Goal: Task Accomplishment & Management: Use online tool/utility

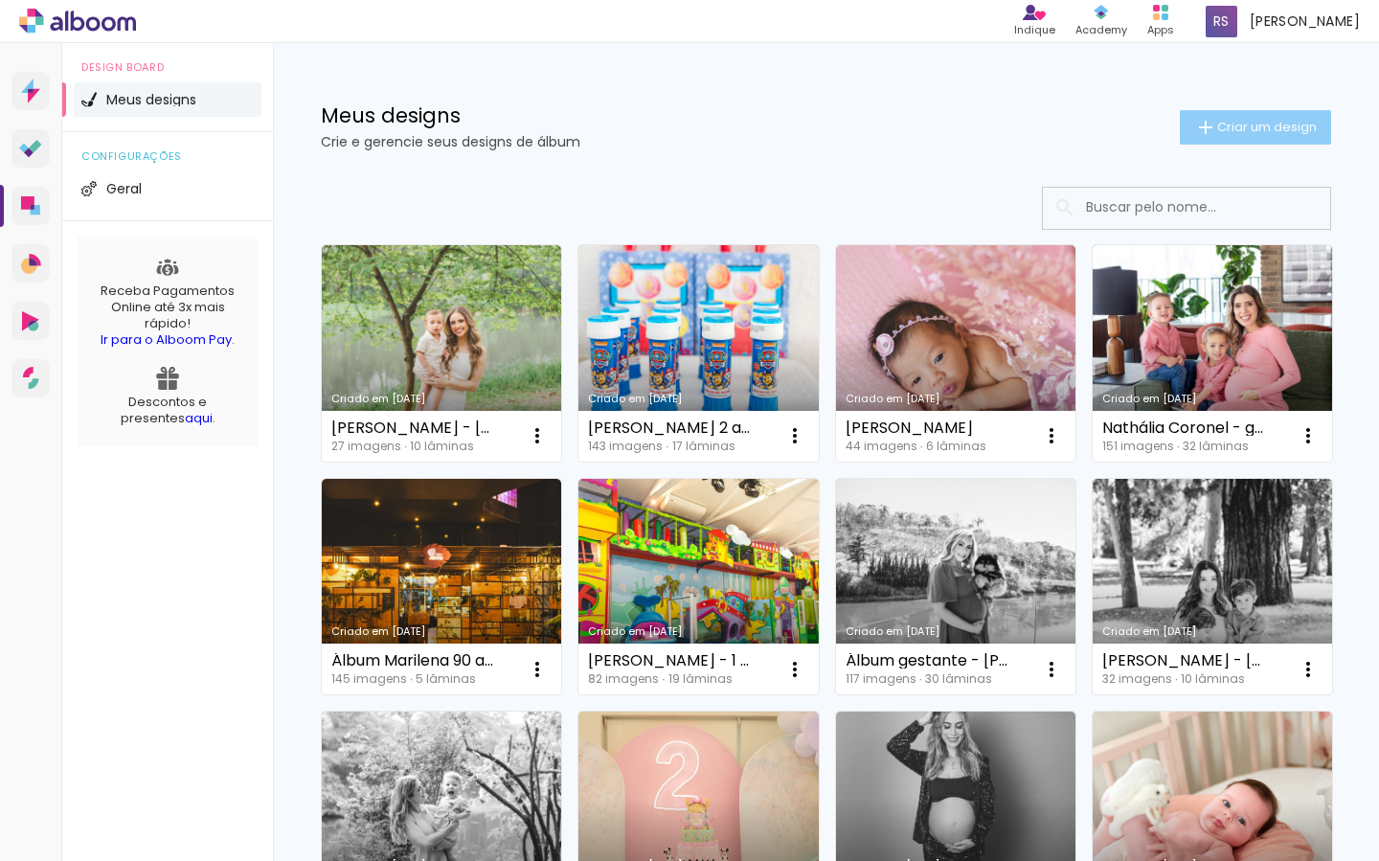
click at [1235, 125] on span "Criar um design" at bounding box center [1267, 127] width 100 height 12
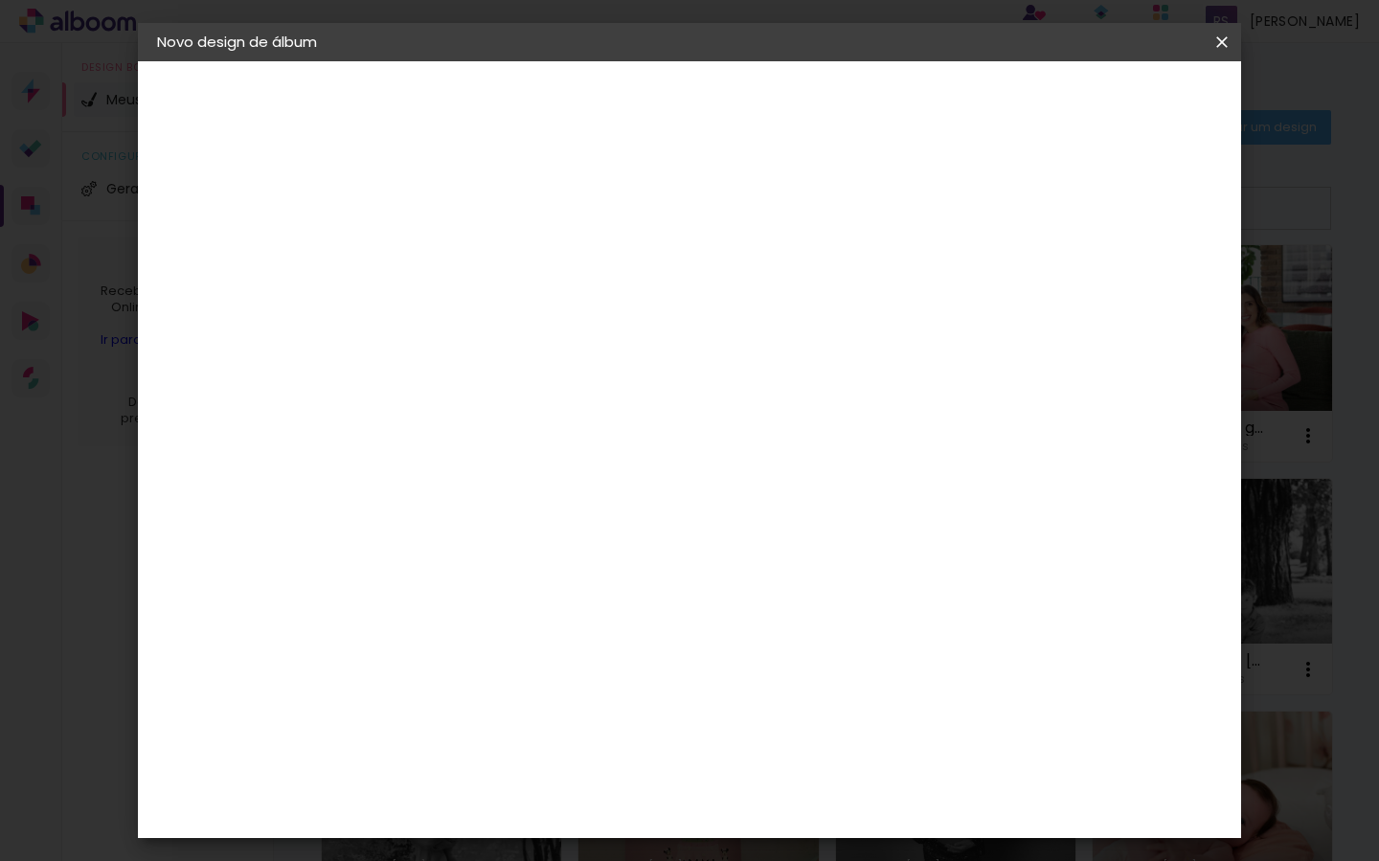
click at [470, 264] on input at bounding box center [470, 257] width 0 height 30
click at [470, 257] on input at bounding box center [470, 257] width 0 height 30
drag, startPoint x: 723, startPoint y: 267, endPoint x: 737, endPoint y: 258, distance: 17.3
click at [470, 267] on input at bounding box center [470, 257] width 0 height 30
type input "Marcela - parto"
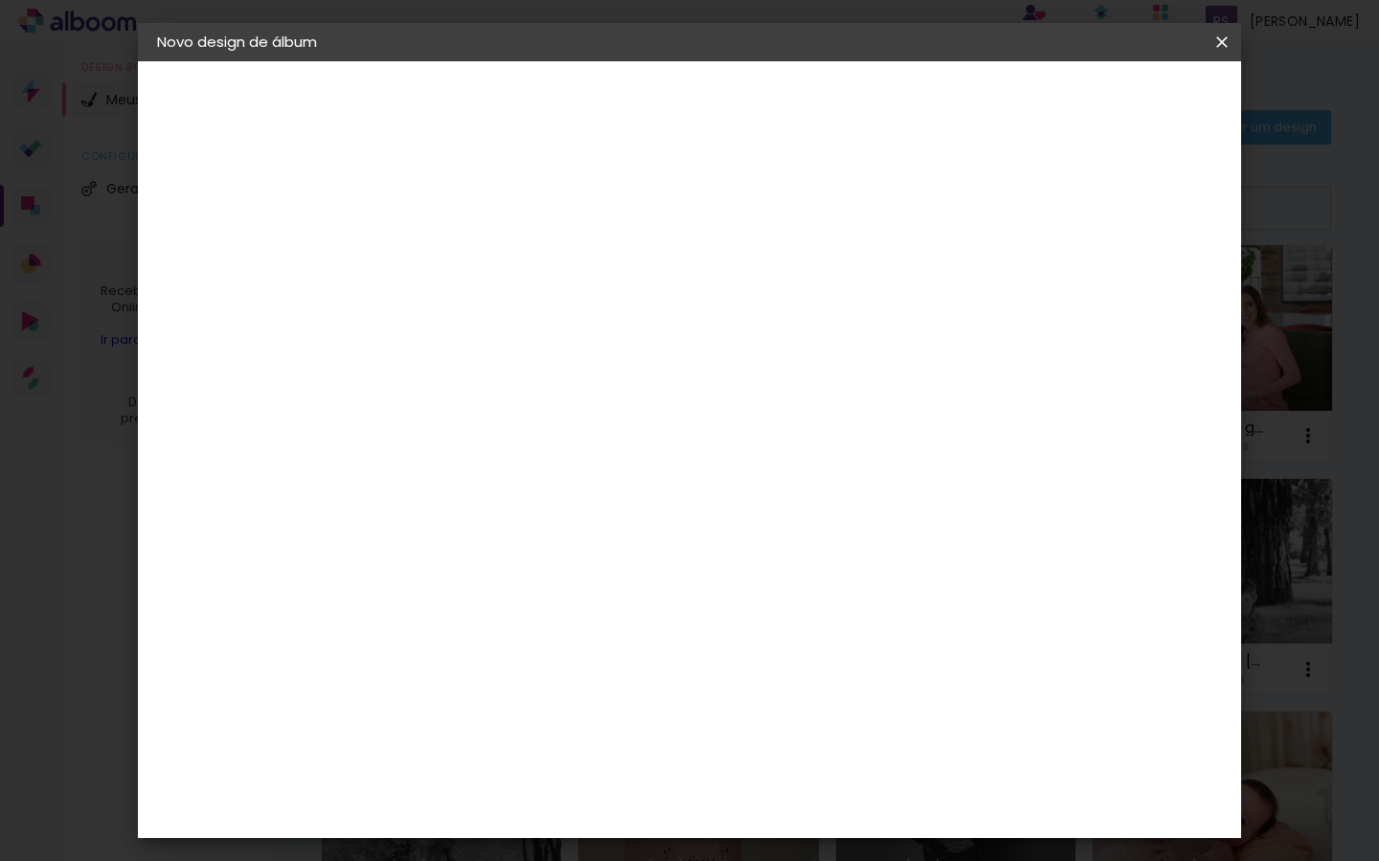
type paper-input "Marcela - parto"
drag, startPoint x: 883, startPoint y: 252, endPoint x: 808, endPoint y: 257, distance: 74.9
click at [470, 257] on input "Marcela - parto - iSABELA" at bounding box center [470, 257] width 0 height 30
type input "Marcela - parto - Isabela - 2025"
type paper-input "Marcela - parto - Isabela - 2025"
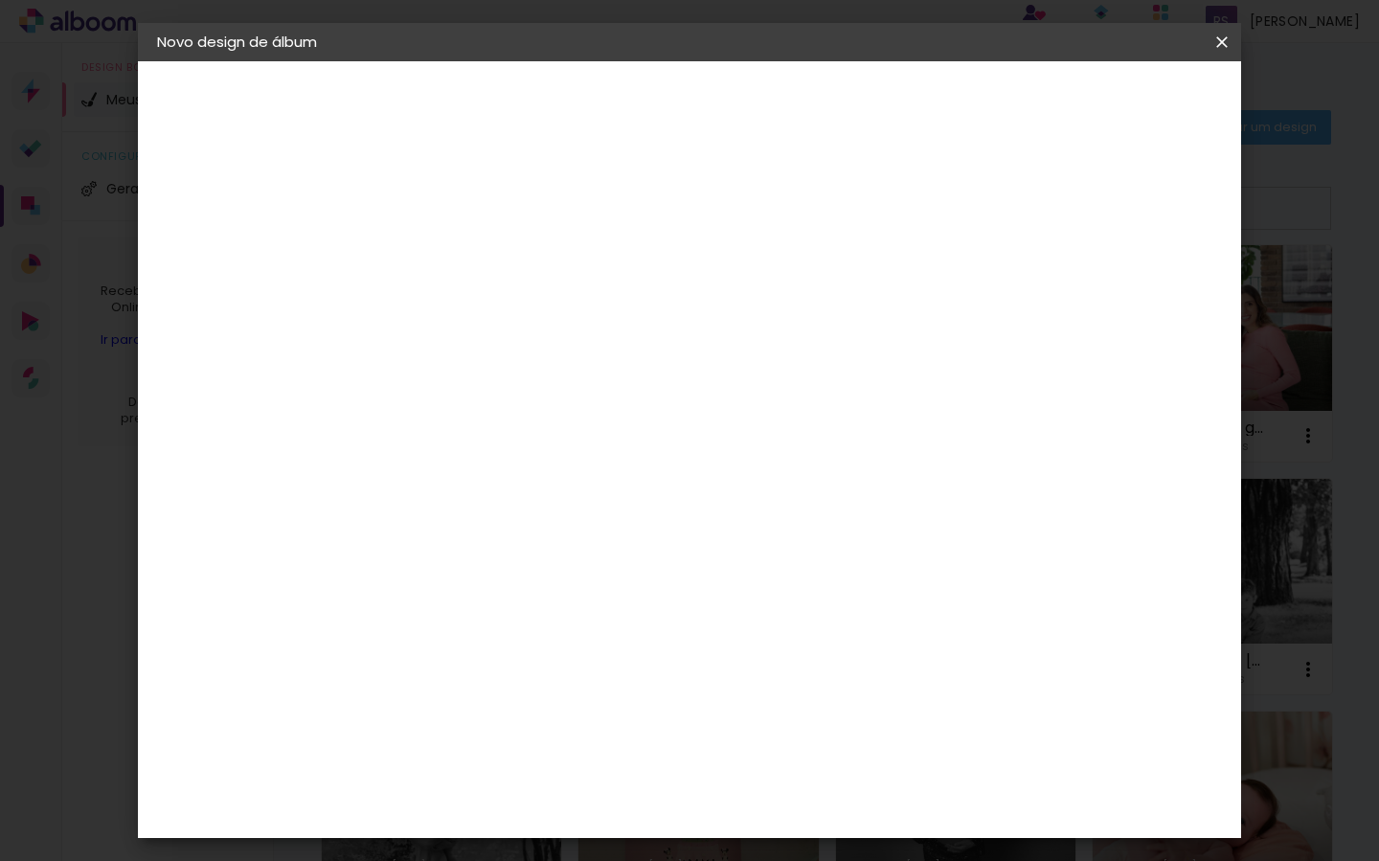
drag, startPoint x: 1161, startPoint y: 94, endPoint x: 1160, endPoint y: 118, distance: 24.0
click at [0, 0] on slot "Avançar" at bounding box center [0, 0] width 0 height 0
click at [536, 369] on input at bounding box center [518, 364] width 193 height 24
type input "evidenc"
type paper-input "evidenc"
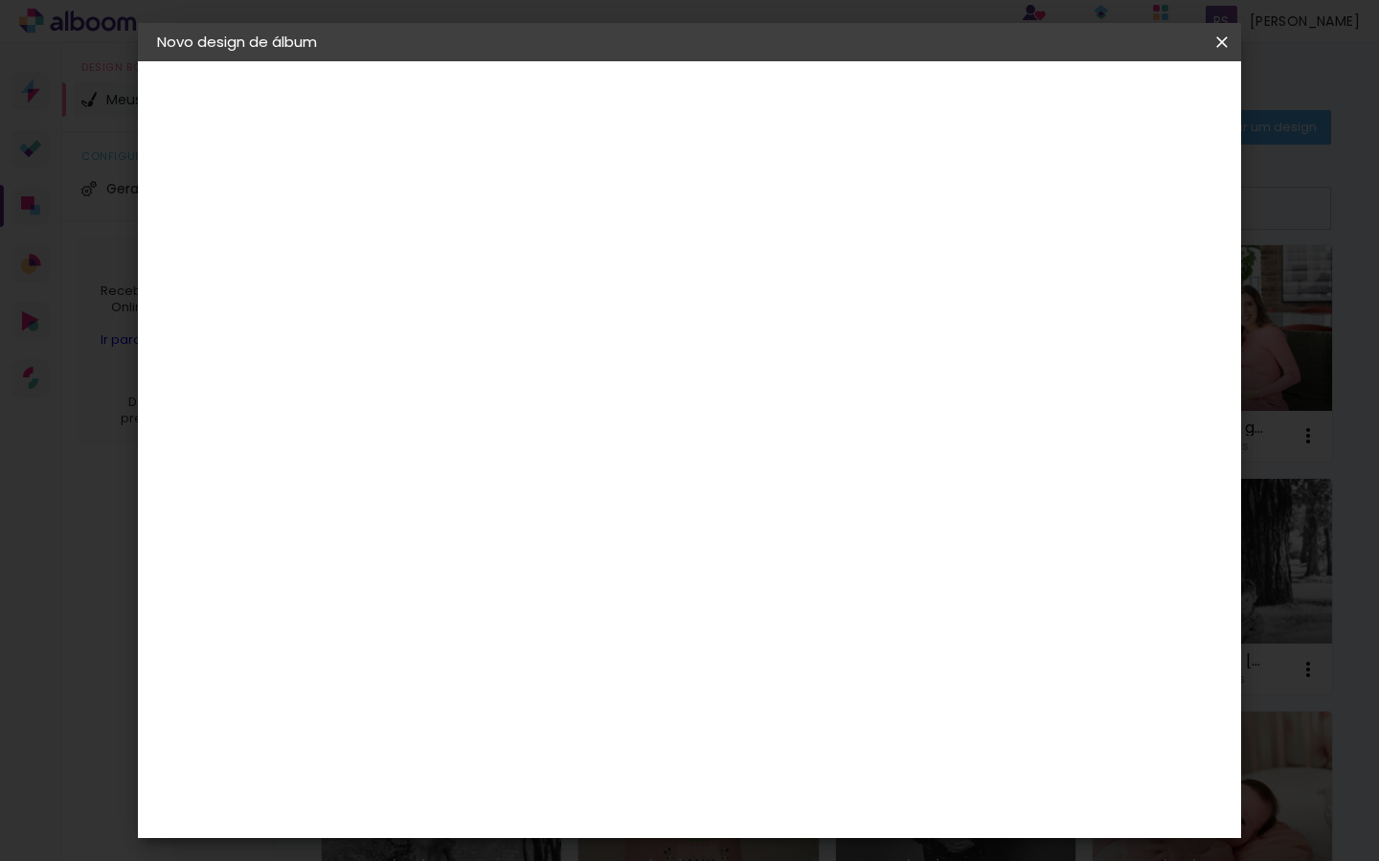
click at [526, 432] on div "Evidence" at bounding box center [492, 432] width 68 height 15
click at [0, 0] on slot "Avançar" at bounding box center [0, 0] width 0 height 0
click at [545, 319] on input "text" at bounding box center [507, 334] width 75 height 30
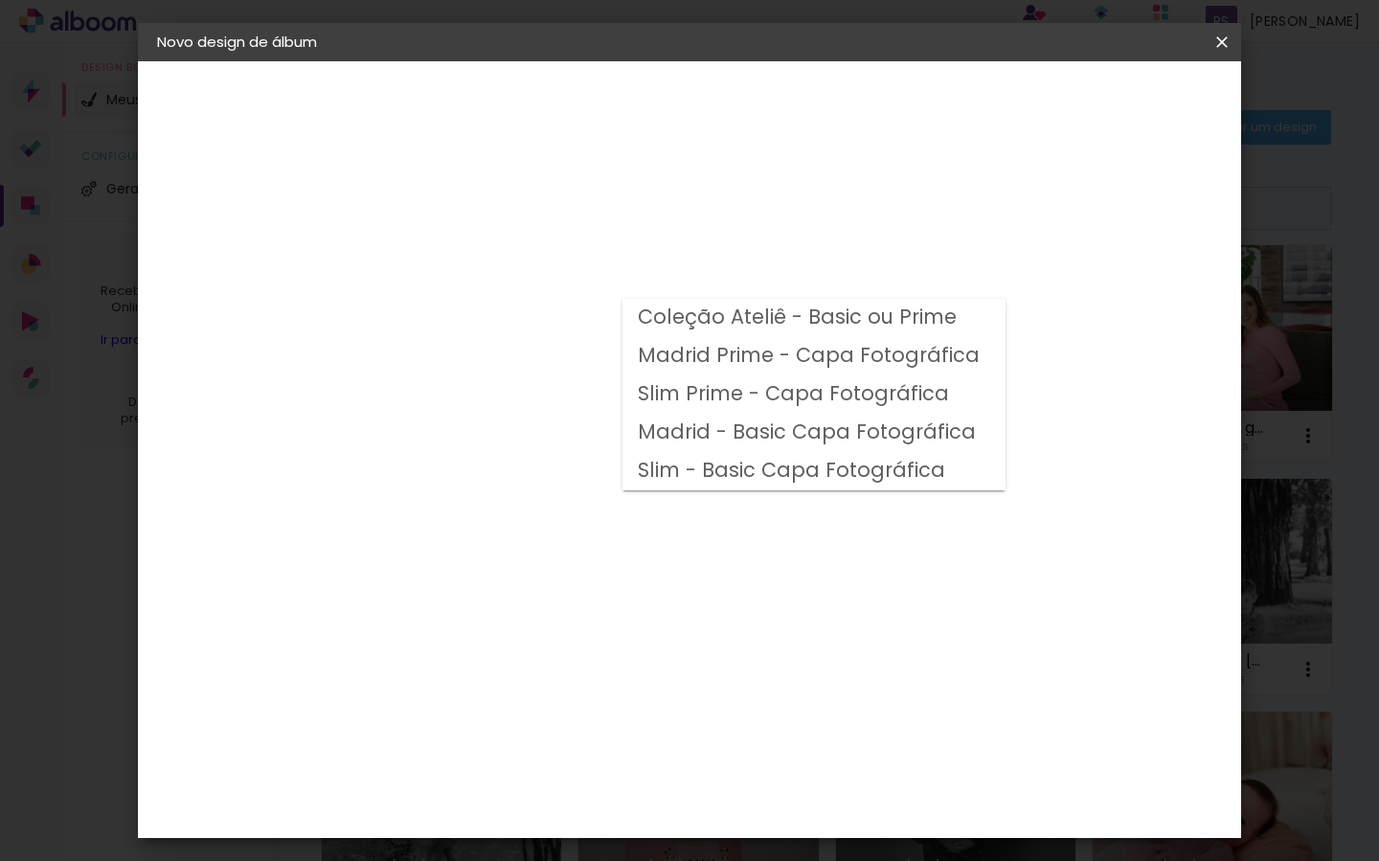
click at [0, 0] on slot "Coleção Ateliê - Basic ou Prime" at bounding box center [0, 0] width 0 height 0
type input "Coleção Ateliê - Basic ou Prime"
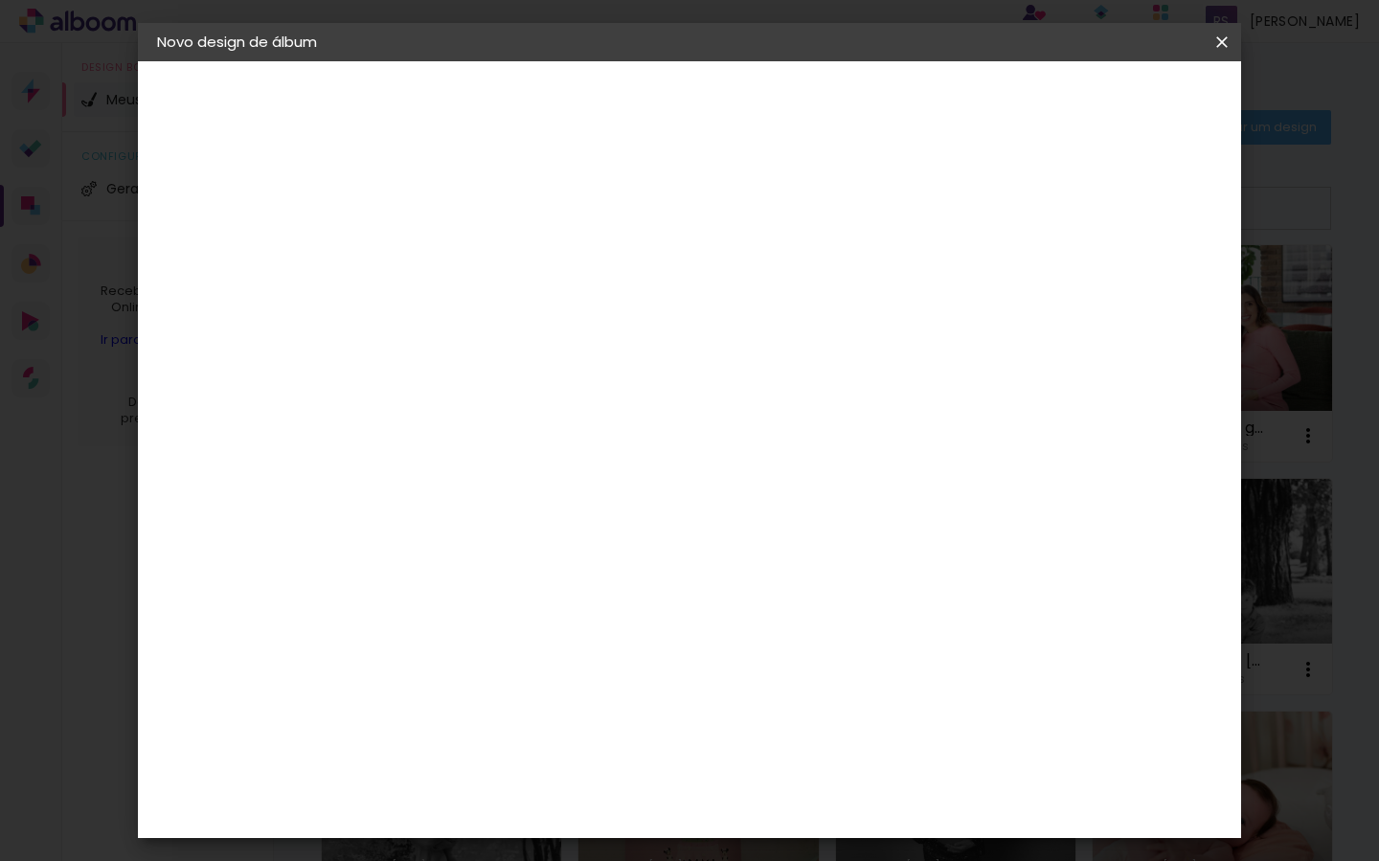
scroll to position [368, 0]
click at [600, 712] on span "20 × 20" at bounding box center [554, 737] width 89 height 51
click at [0, 0] on slot "Avançar" at bounding box center [0, 0] width 0 height 0
click at [1008, 209] on div at bounding box center [999, 206] width 17 height 17
type paper-checkbox "on"
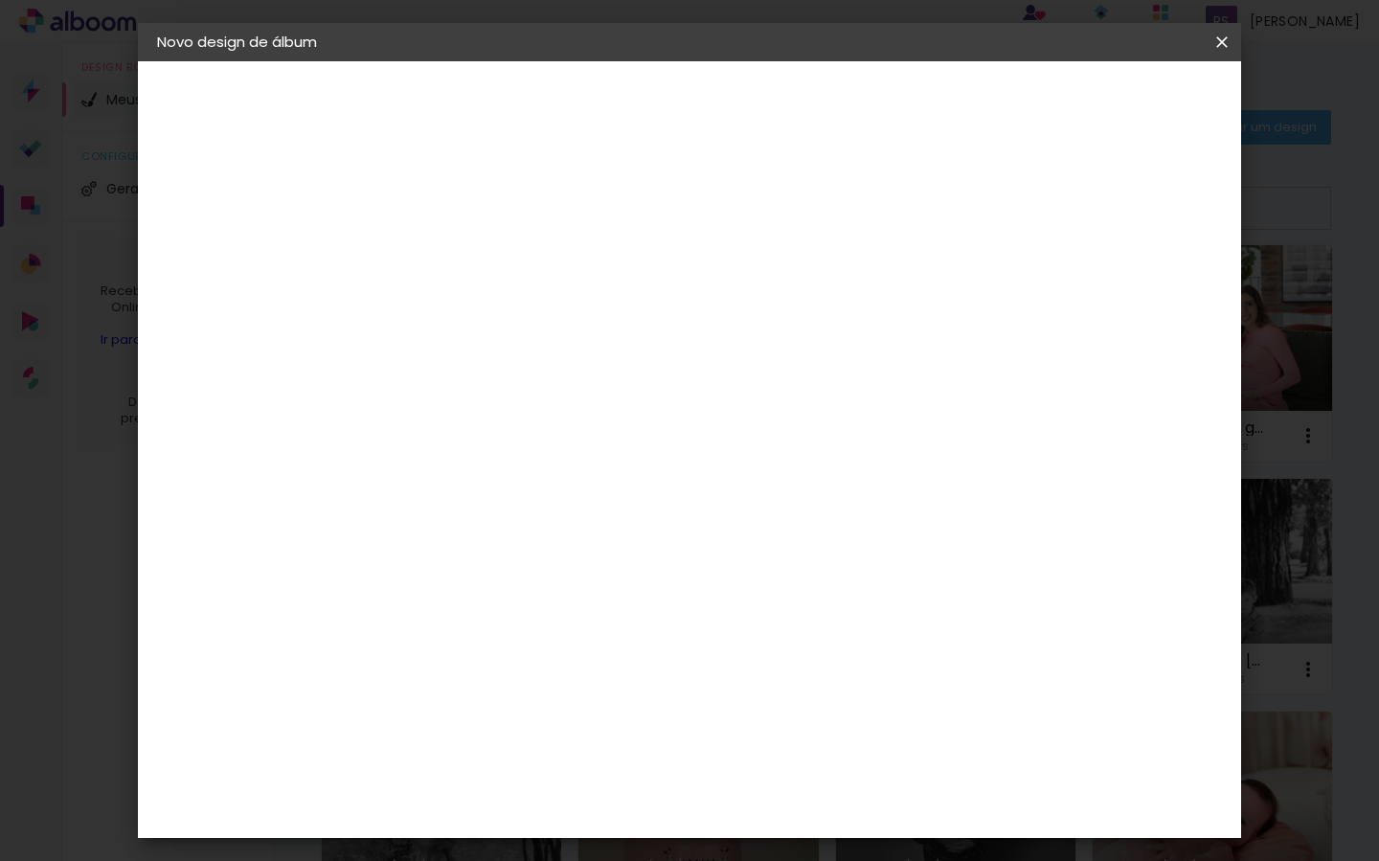
click at [1117, 104] on span "Iniciar design" at bounding box center [1073, 101] width 87 height 13
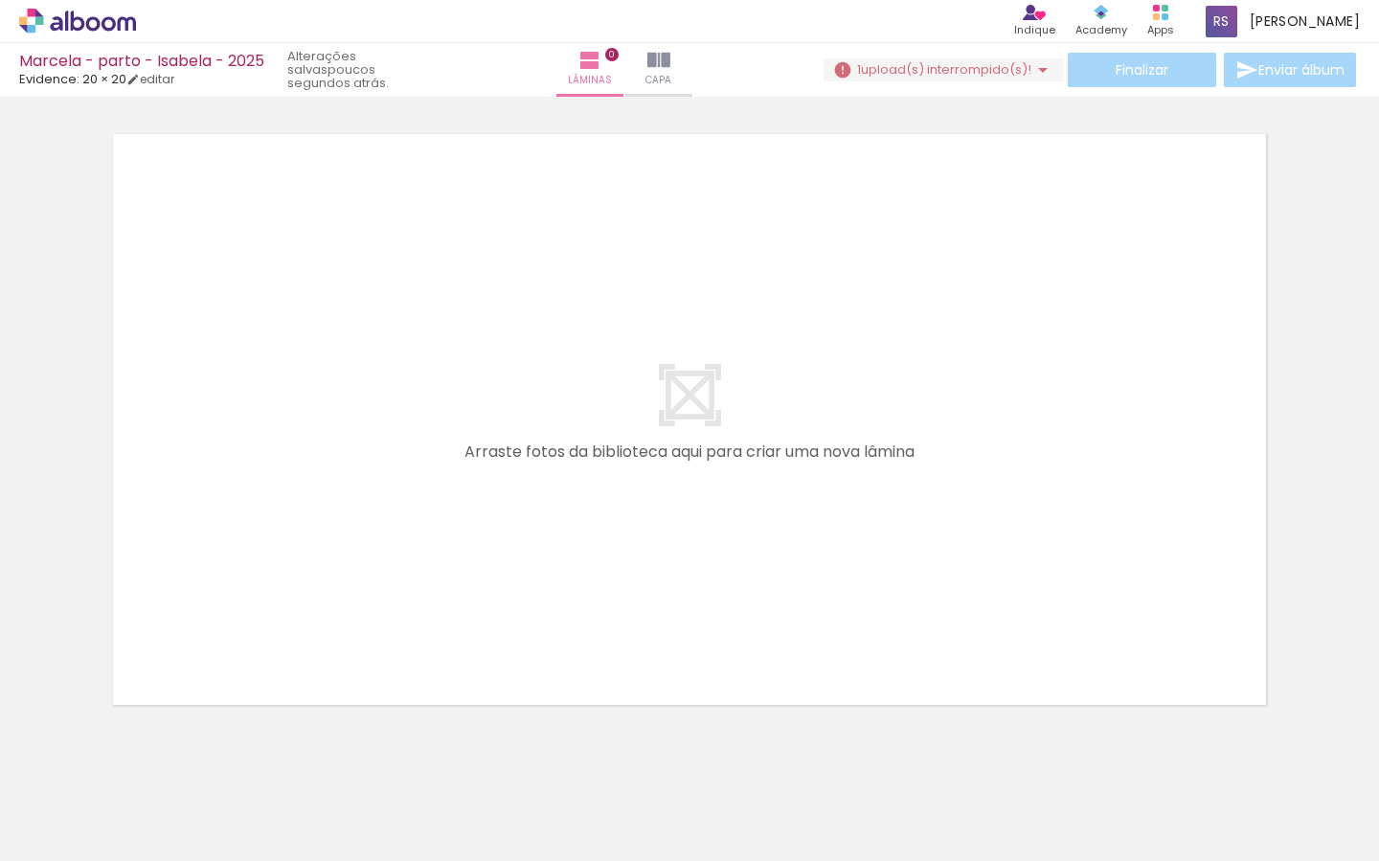
click at [371, 761] on iron-icon at bounding box center [364, 758] width 20 height 20
click at [1032, 68] on iron-icon at bounding box center [1042, 69] width 23 height 23
click at [0, 0] on slot "Buscar arquivos interrompidos" at bounding box center [0, 0] width 0 height 0
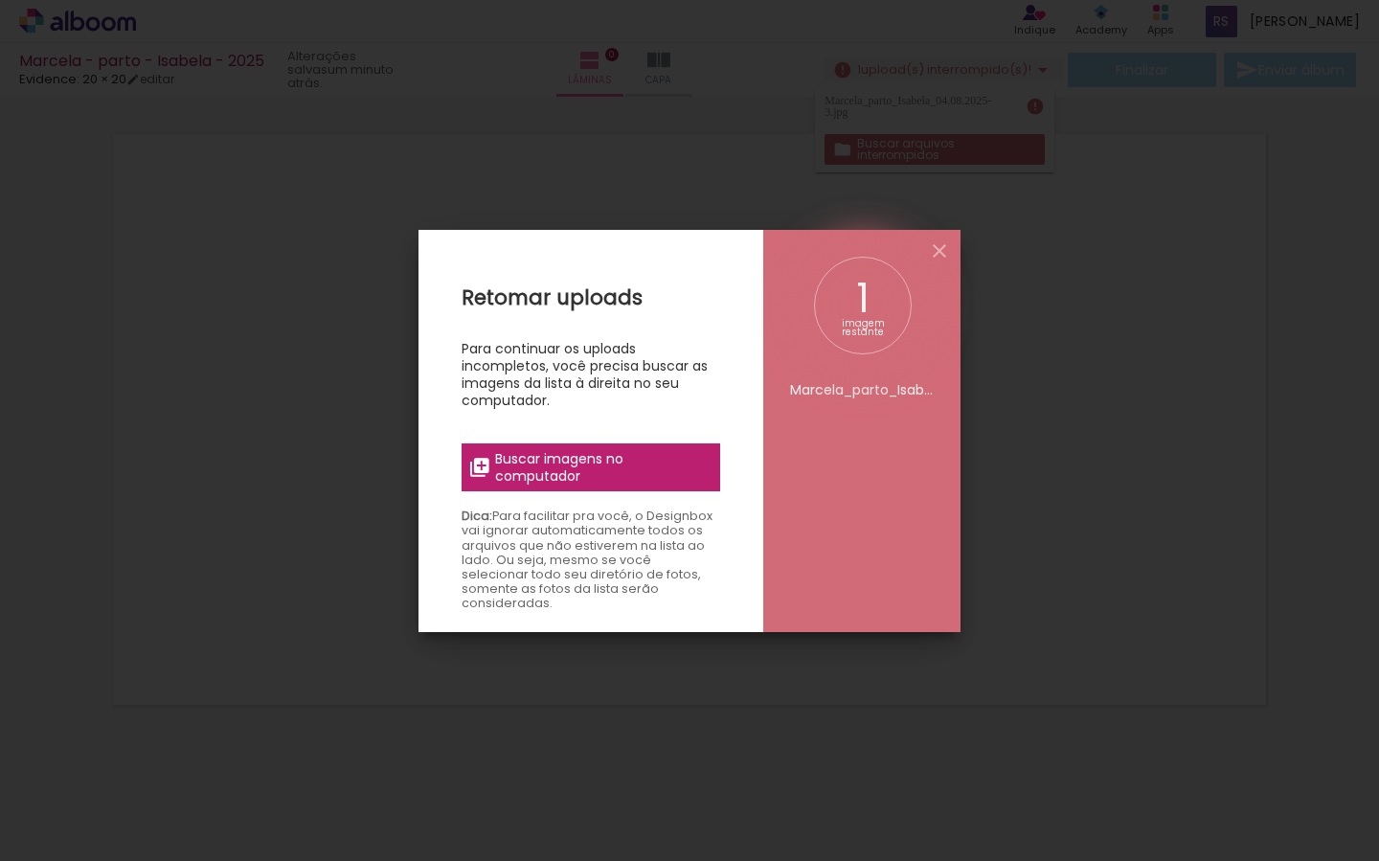
click at [626, 472] on span "Buscar imagens no computador" at bounding box center [602, 467] width 214 height 34
click at [0, 0] on input "file" at bounding box center [0, 0] width 0 height 0
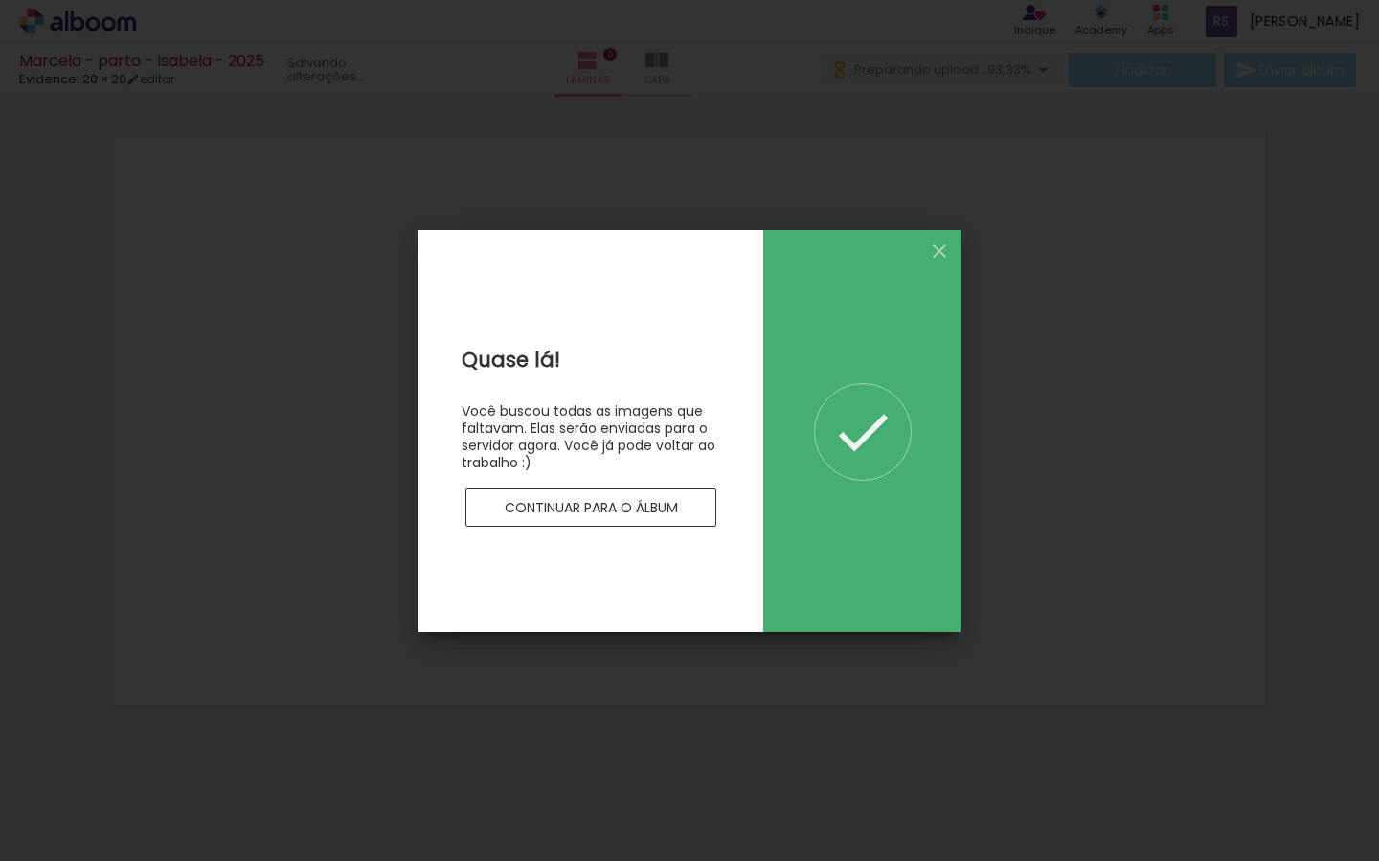
drag, startPoint x: 939, startPoint y: 251, endPoint x: 888, endPoint y: 331, distance: 95.1
click at [939, 251] on iron-icon at bounding box center [939, 250] width 23 height 23
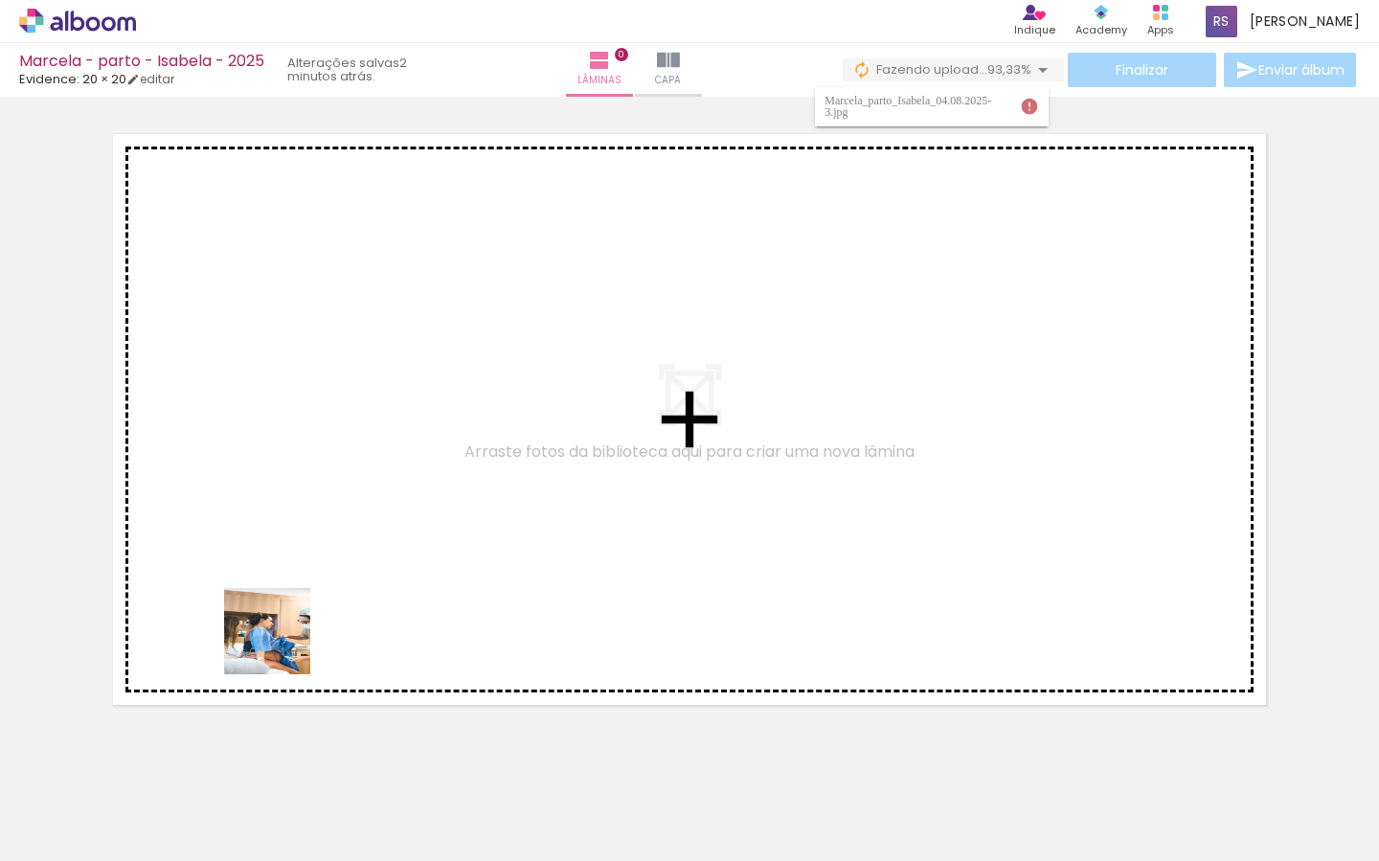
drag, startPoint x: 211, startPoint y: 792, endPoint x: 287, endPoint y: 640, distance: 170.5
click at [287, 640] on quentale-workspace at bounding box center [689, 430] width 1379 height 861
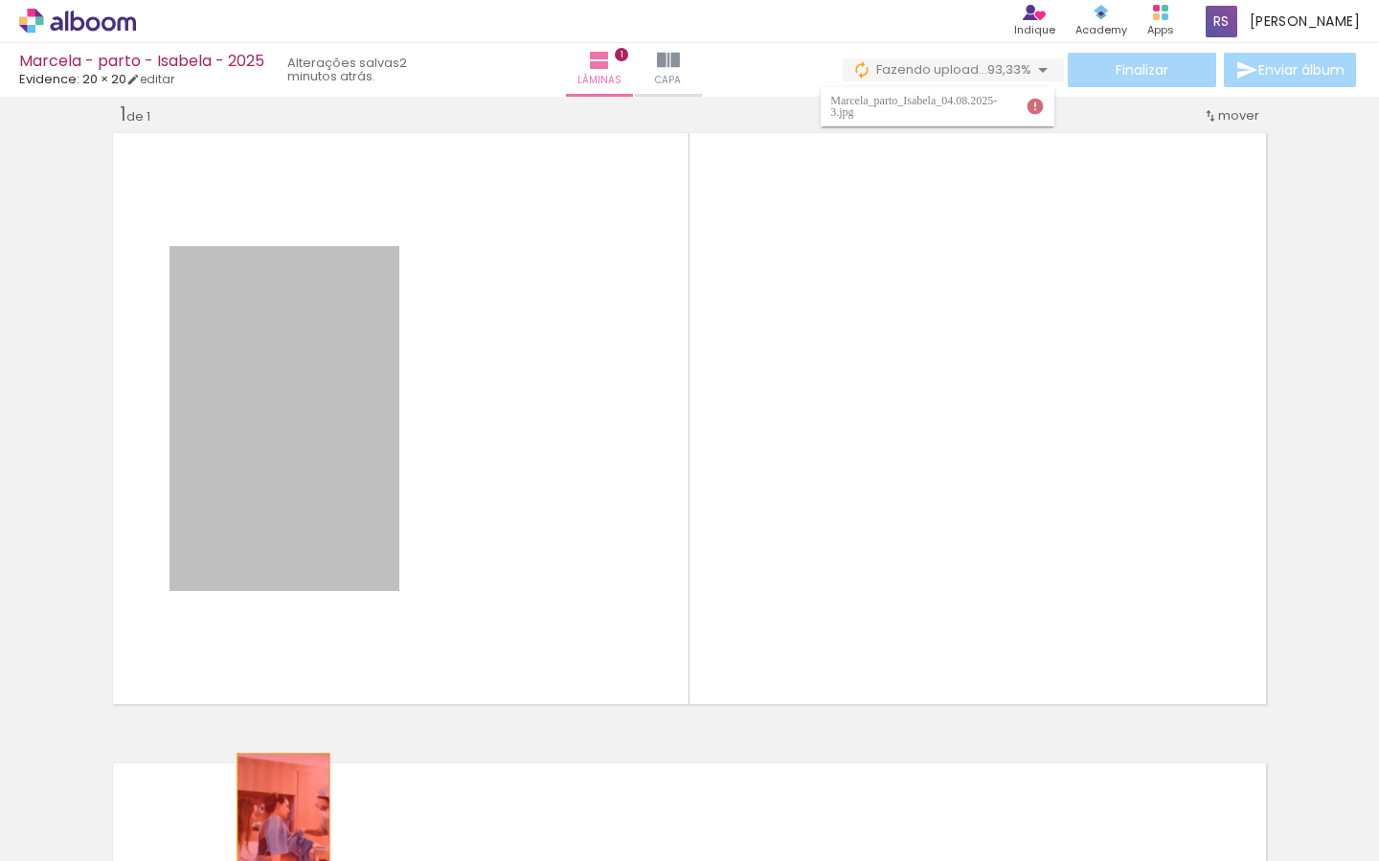
scroll to position [30, 0]
drag, startPoint x: 323, startPoint y: 528, endPoint x: 268, endPoint y: 812, distance: 289.6
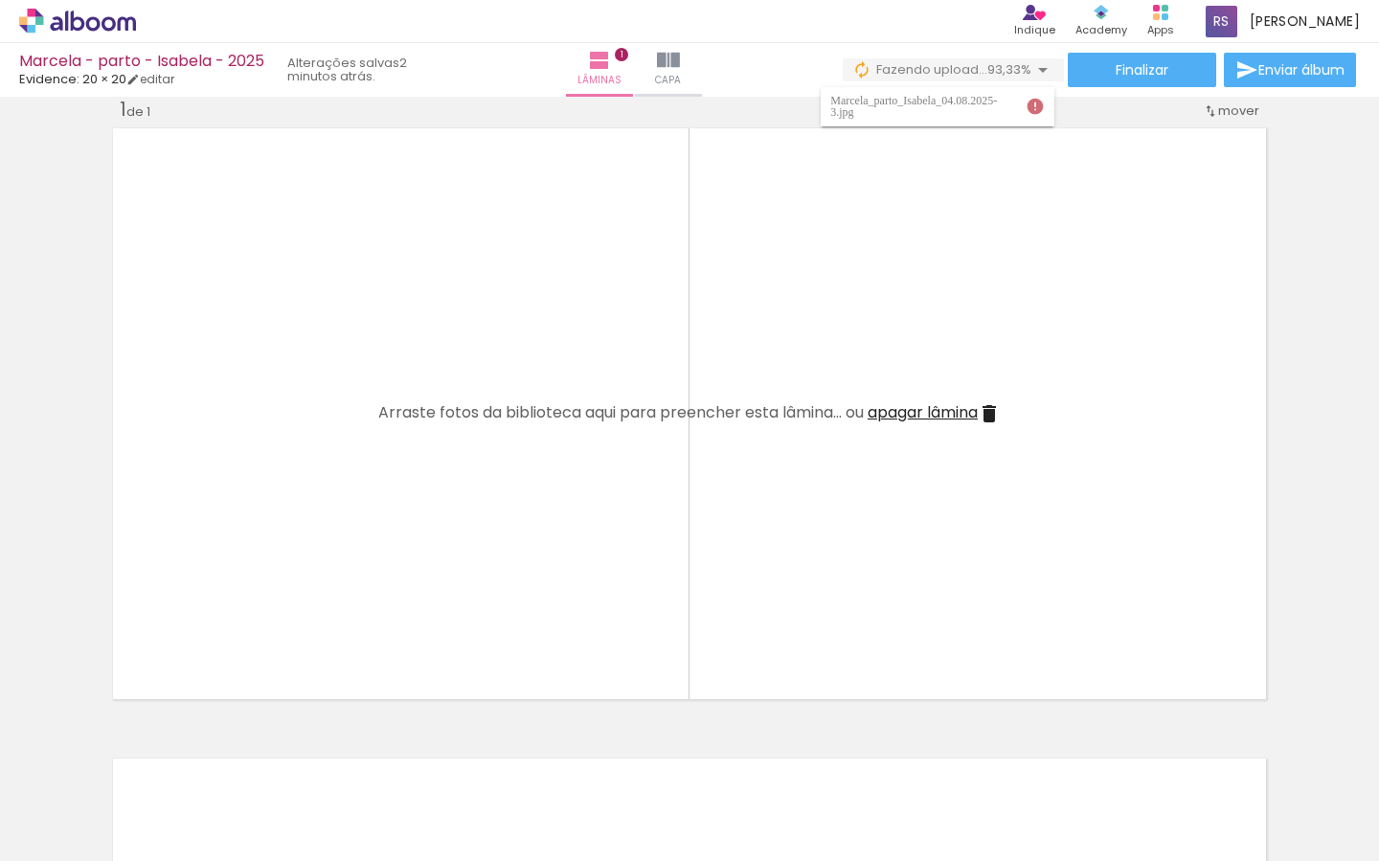
click at [159, 760] on iron-icon at bounding box center [150, 758] width 20 height 20
click at [156, 755] on iron-icon at bounding box center [150, 758] width 20 height 20
click at [1036, 70] on iron-icon at bounding box center [1042, 69] width 23 height 23
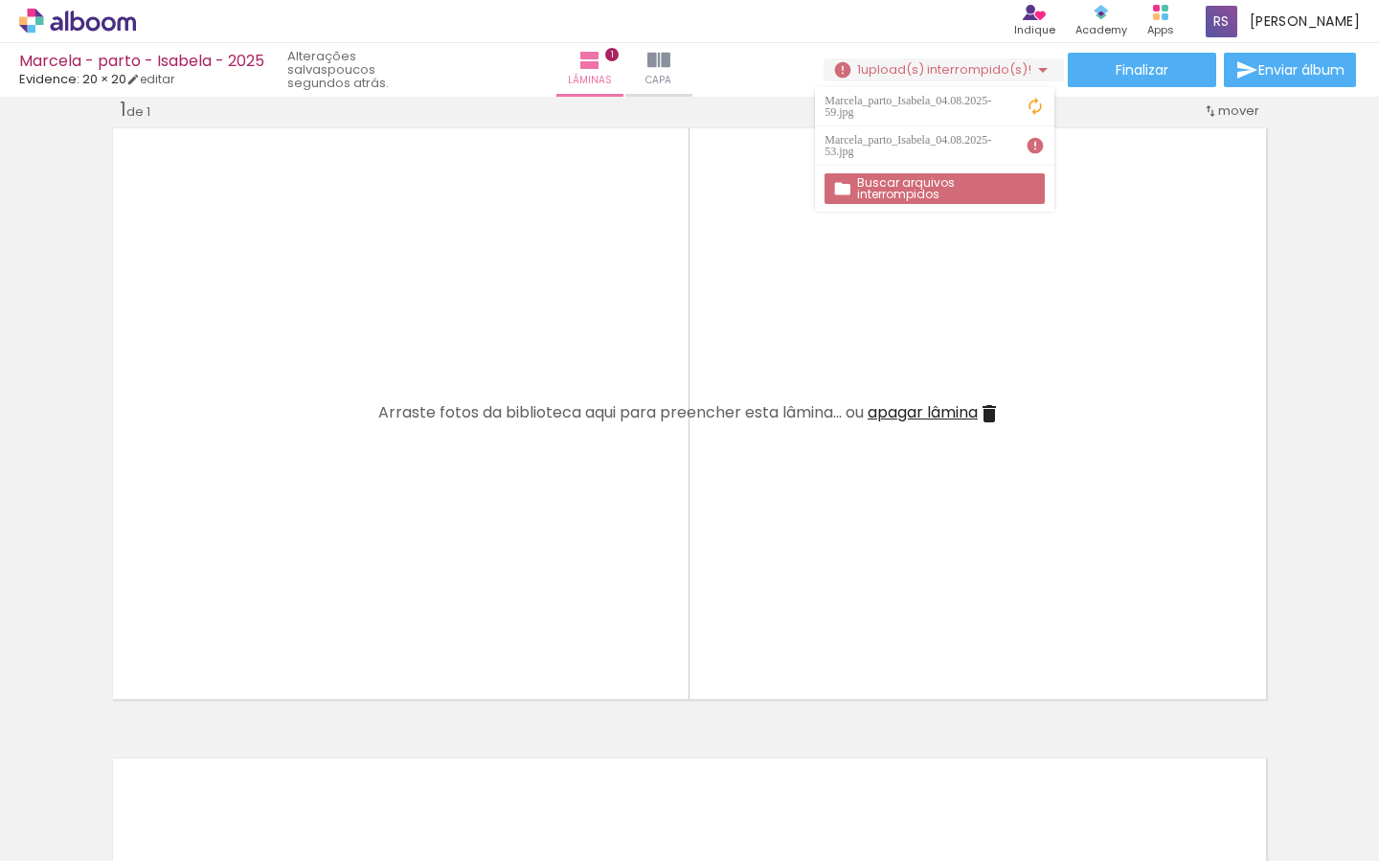
click at [1035, 70] on iron-icon at bounding box center [1042, 69] width 23 height 23
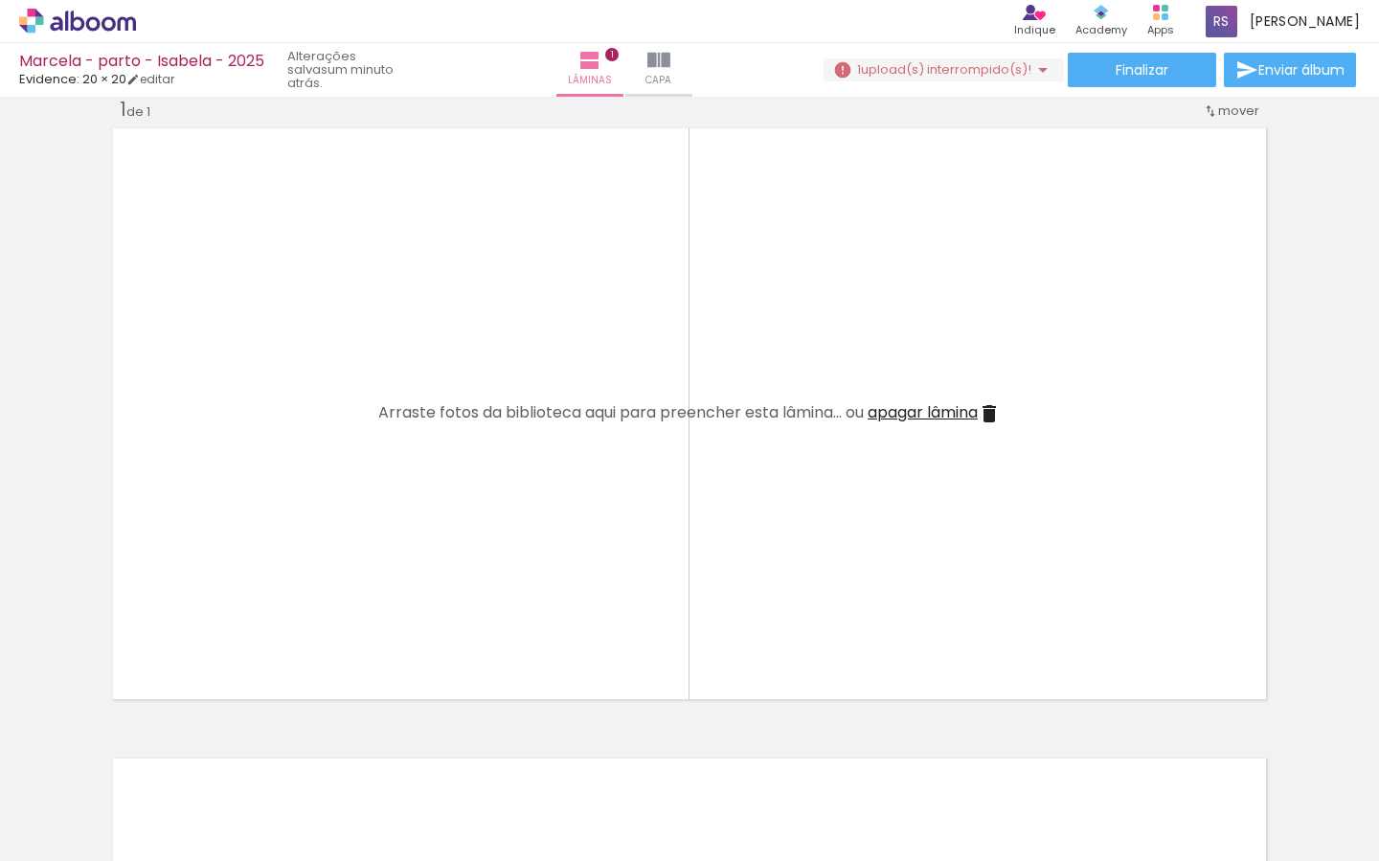
click at [1037, 75] on iron-icon at bounding box center [1042, 69] width 23 height 23
click at [157, 780] on iron-horizontal-list at bounding box center [138, 801] width 38 height 120
click at [1045, 620] on quentale-layouter at bounding box center [689, 414] width 1165 height 582
drag, startPoint x: 1183, startPoint y: 733, endPoint x: 1153, endPoint y: 804, distance: 77.7
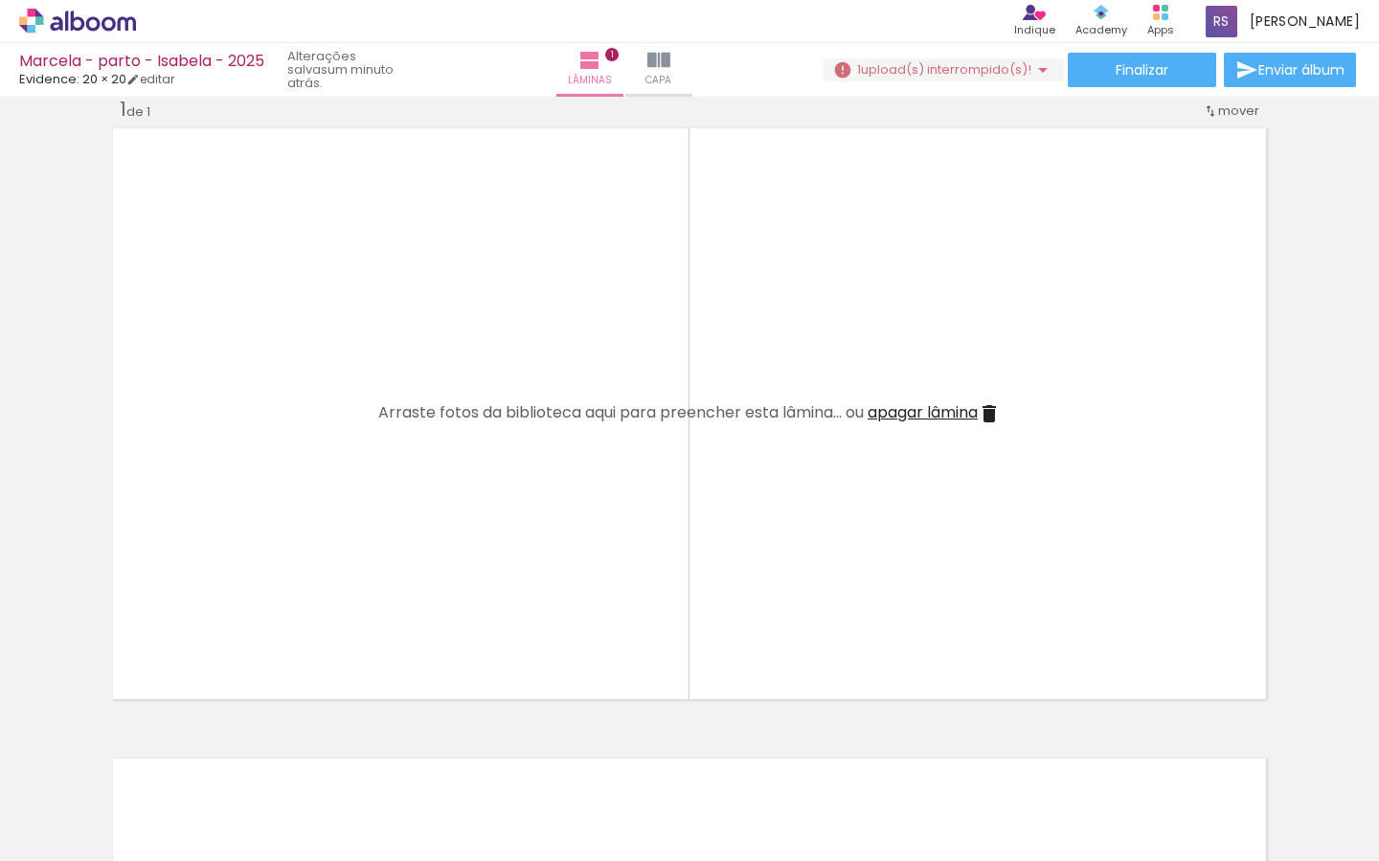
click at [1151, 651] on quentale-workspace at bounding box center [689, 430] width 1379 height 861
click at [1091, 804] on div at bounding box center [1086, 795] width 95 height 63
click at [157, 797] on iron-horizontal-list at bounding box center [138, 801] width 38 height 120
drag, startPoint x: 1191, startPoint y: 797, endPoint x: 1127, endPoint y: 703, distance: 113.7
click at [1132, 635] on quentale-workspace at bounding box center [689, 430] width 1379 height 861
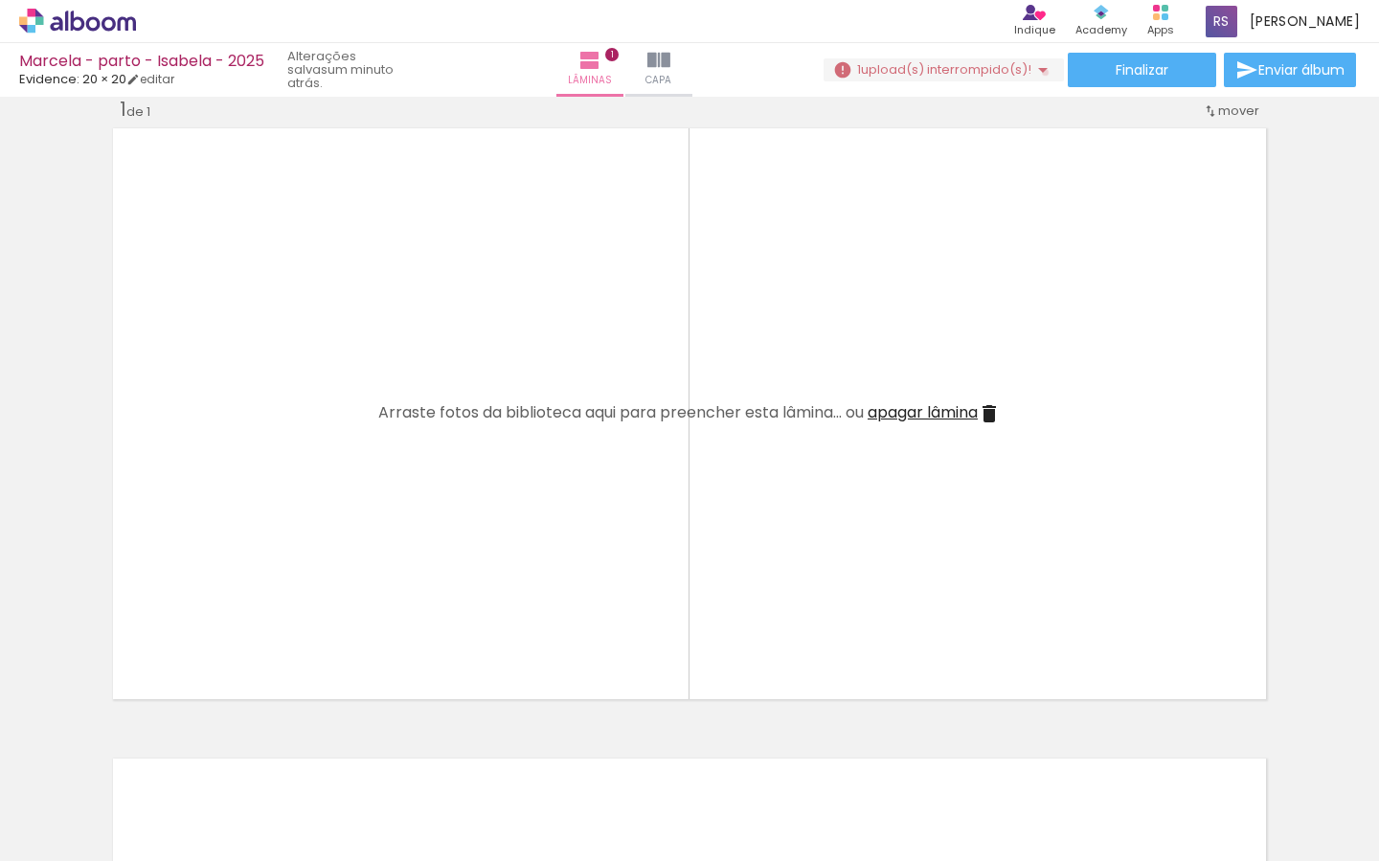
click at [1037, 73] on iron-icon at bounding box center [1042, 69] width 23 height 23
click at [0, 0] on slot "Buscar arquivos interrompidos" at bounding box center [0, 0] width 0 height 0
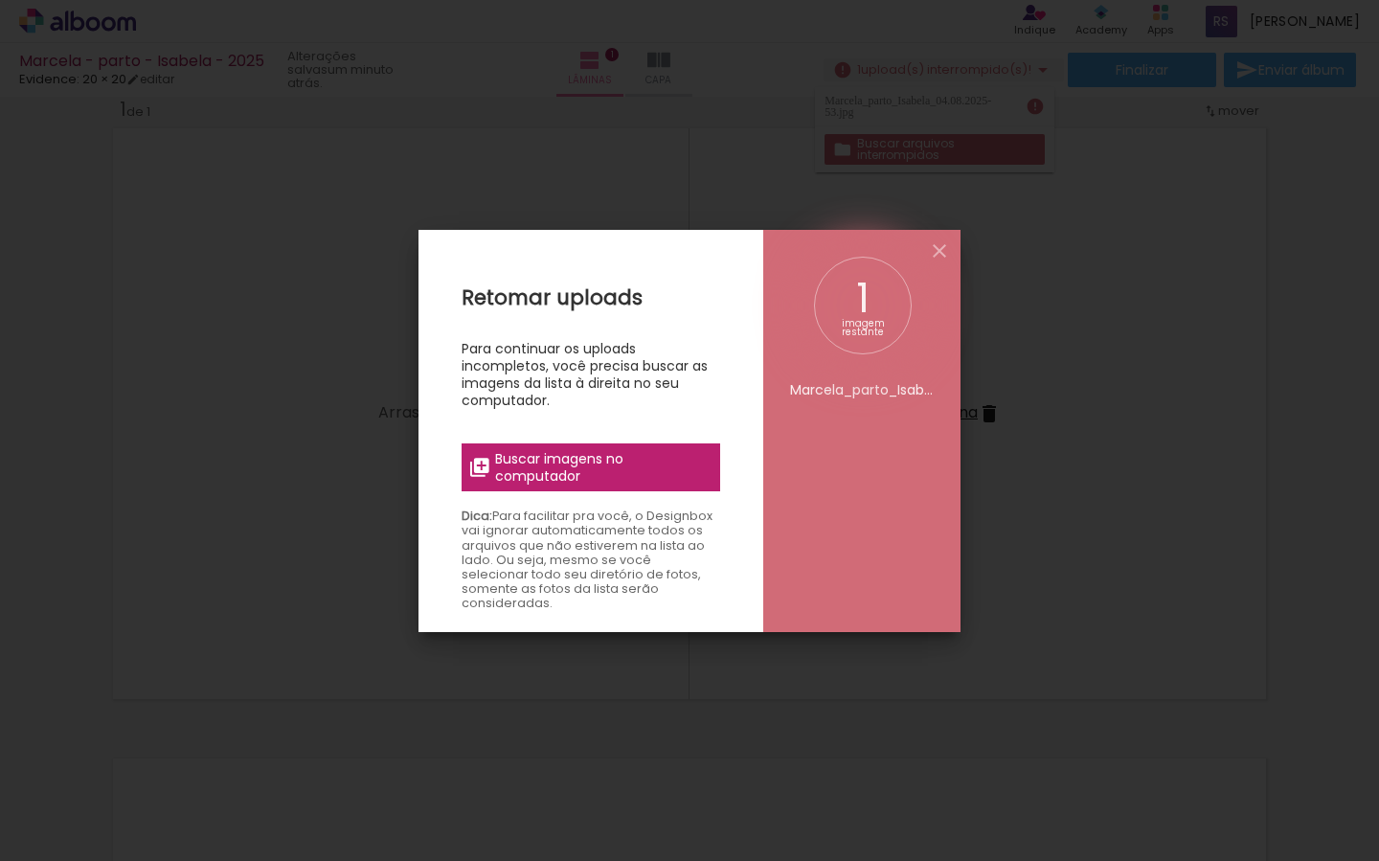
click at [645, 465] on span "Buscar imagens no computador" at bounding box center [602, 467] width 214 height 34
click at [0, 0] on input "file" at bounding box center [0, 0] width 0 height 0
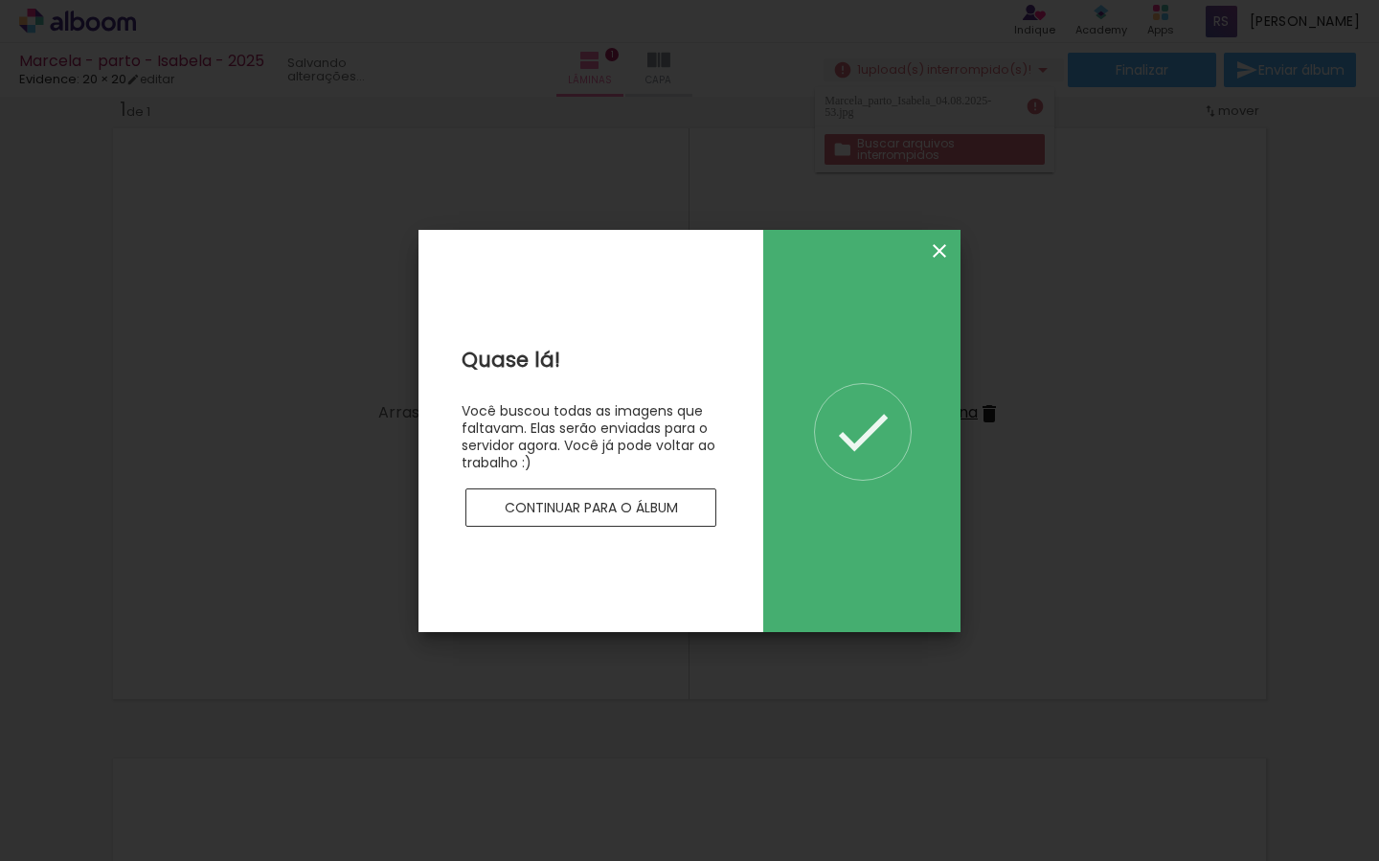
click at [938, 251] on iron-icon at bounding box center [939, 250] width 23 height 23
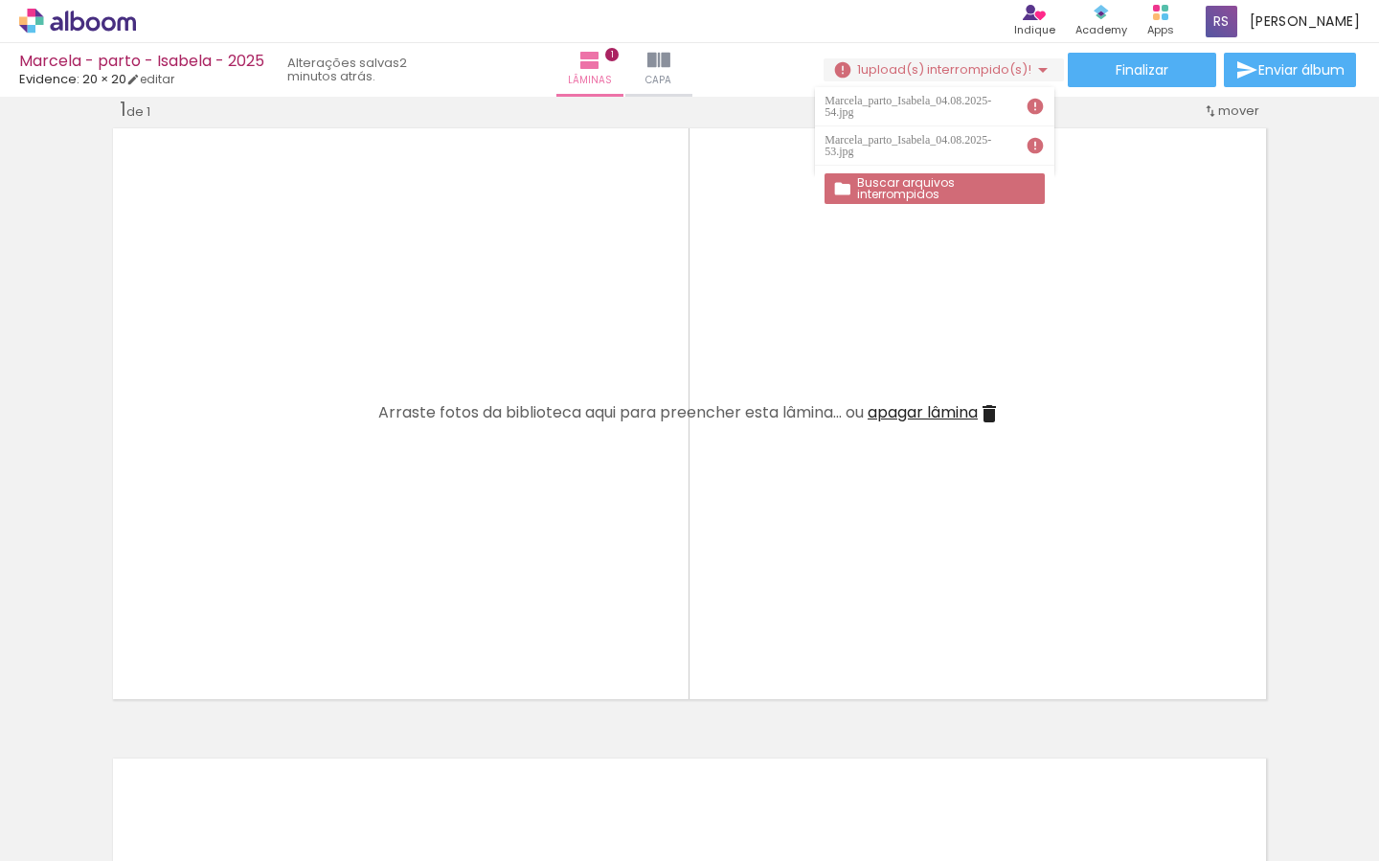
click at [1052, 759] on iron-icon at bounding box center [1044, 758] width 20 height 20
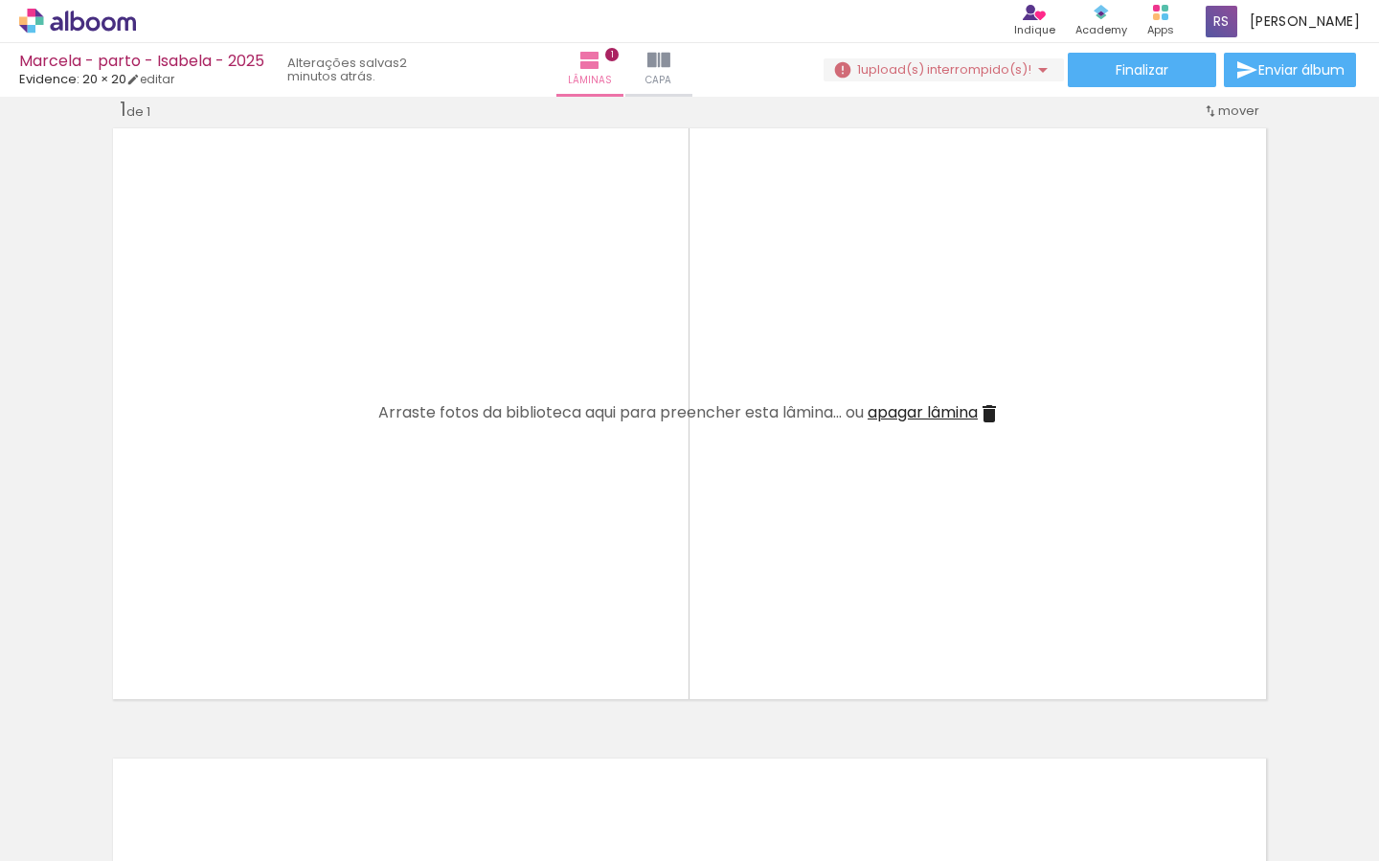
scroll to position [0, 1144]
click at [1040, 67] on iron-icon at bounding box center [1042, 69] width 23 height 23
click at [1264, 758] on iron-icon at bounding box center [1259, 758] width 20 height 20
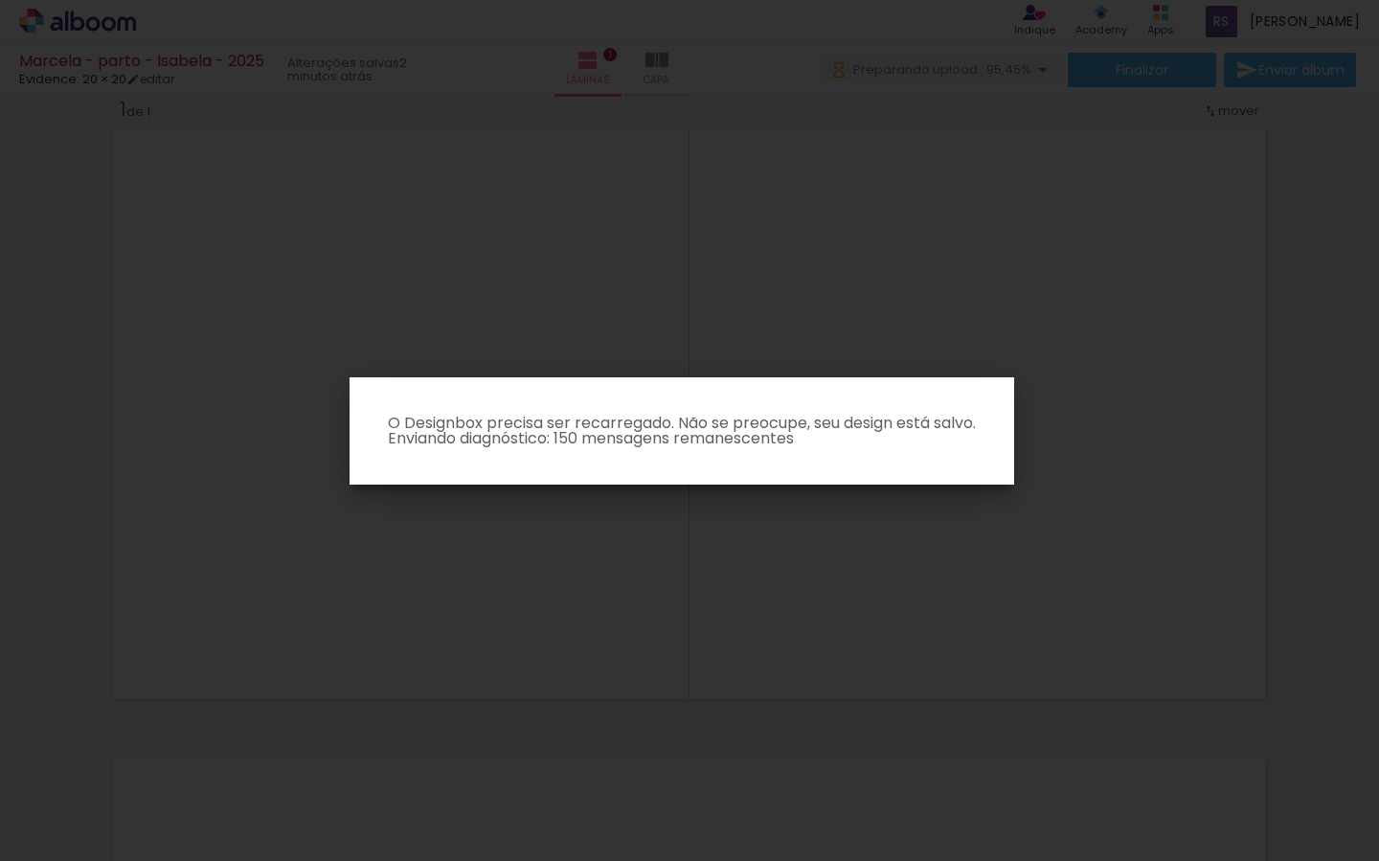
scroll to position [0, 1036]
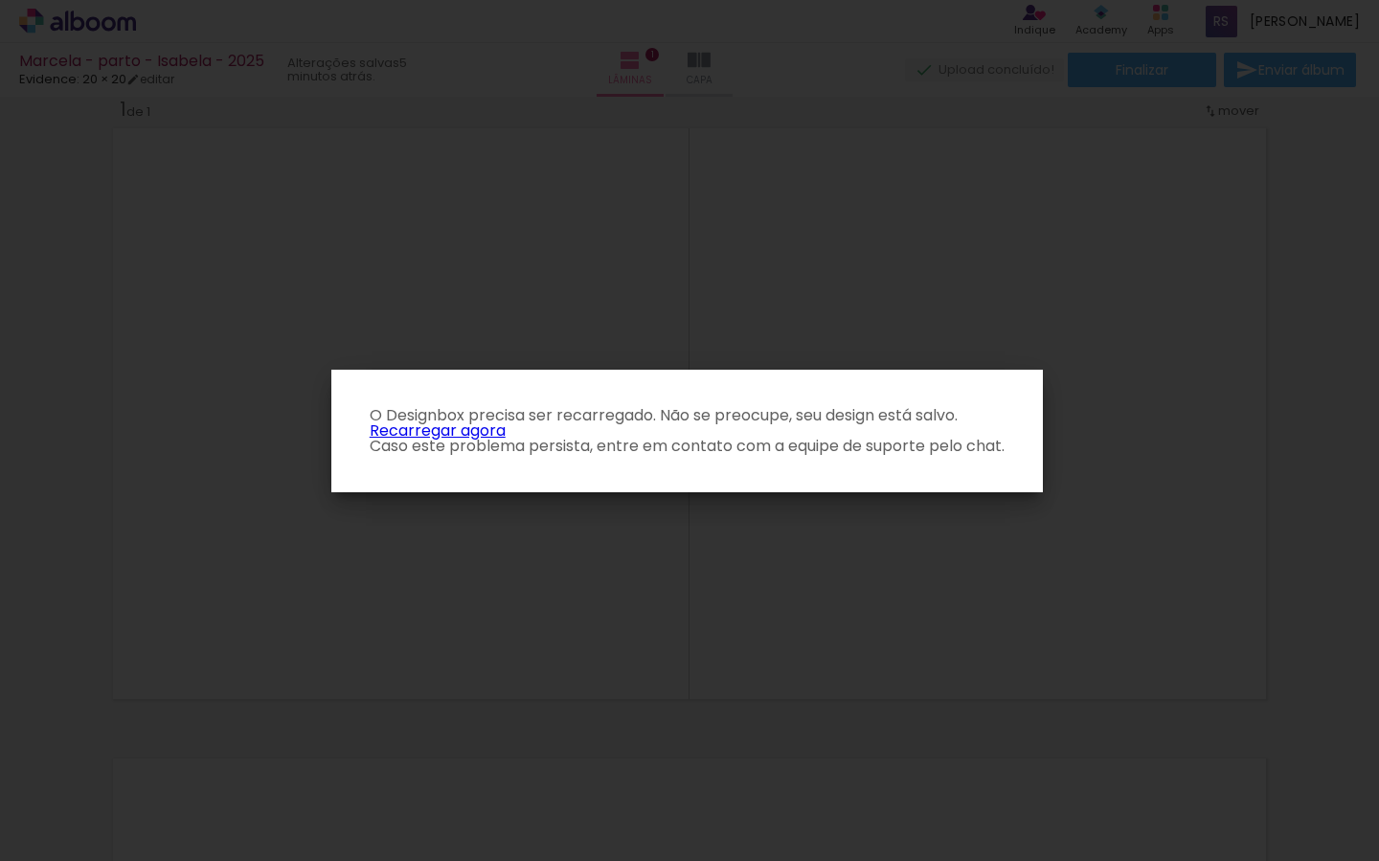
click at [485, 432] on link "Recarregar agora" at bounding box center [438, 430] width 136 height 22
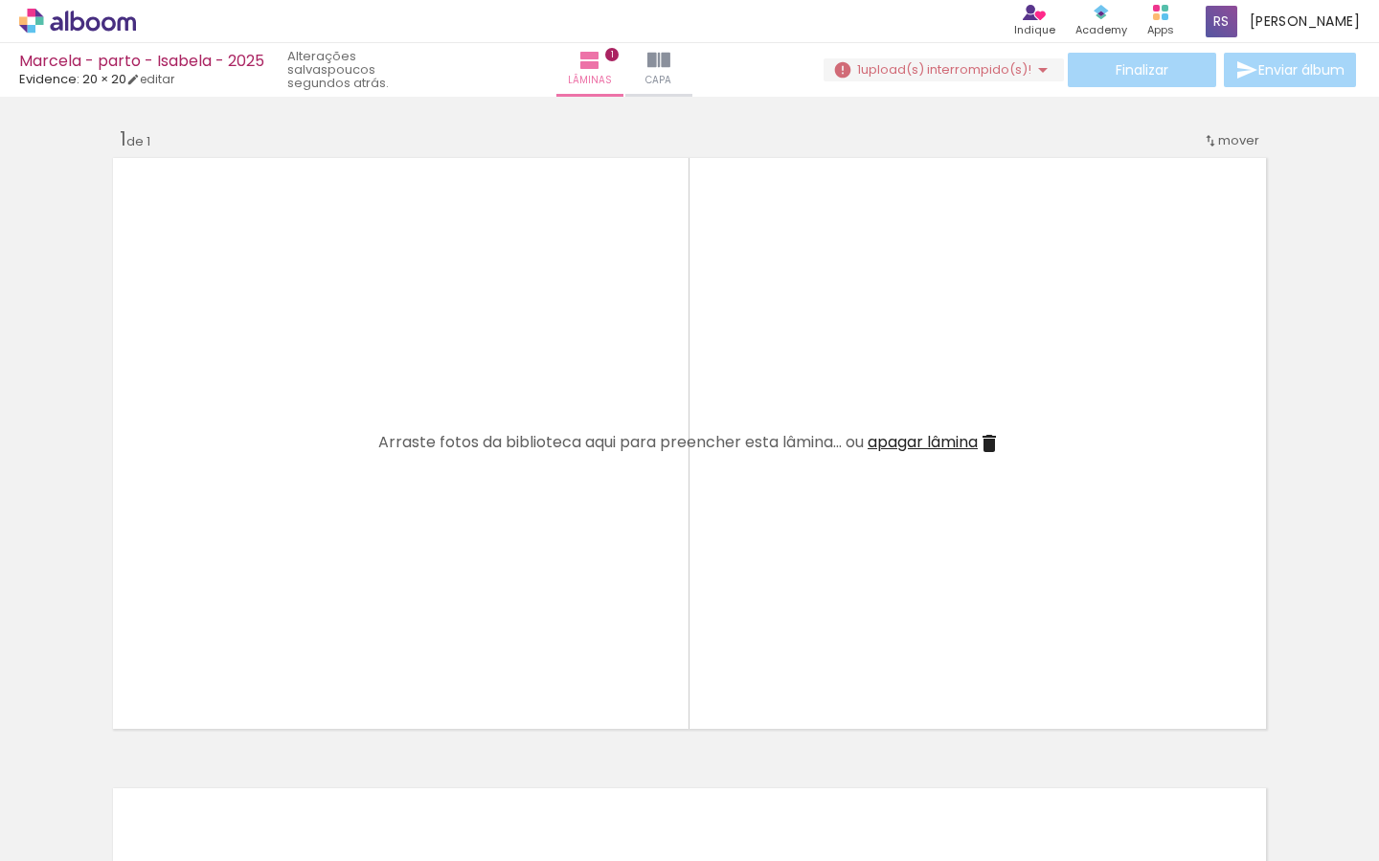
scroll to position [0, 1358]
click at [1039, 70] on iron-icon at bounding box center [1042, 69] width 23 height 23
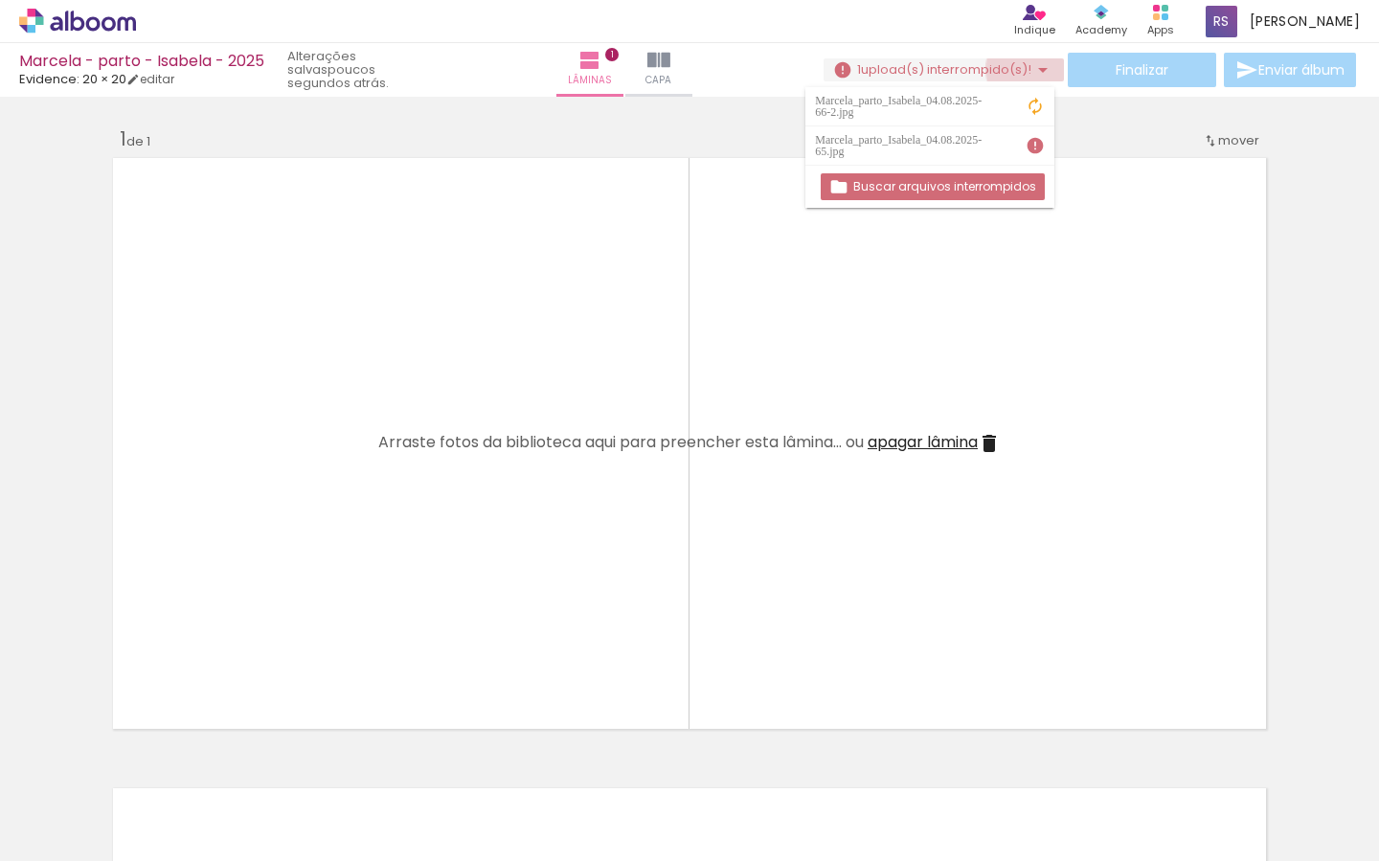
click at [1039, 70] on iron-icon at bounding box center [1042, 69] width 23 height 23
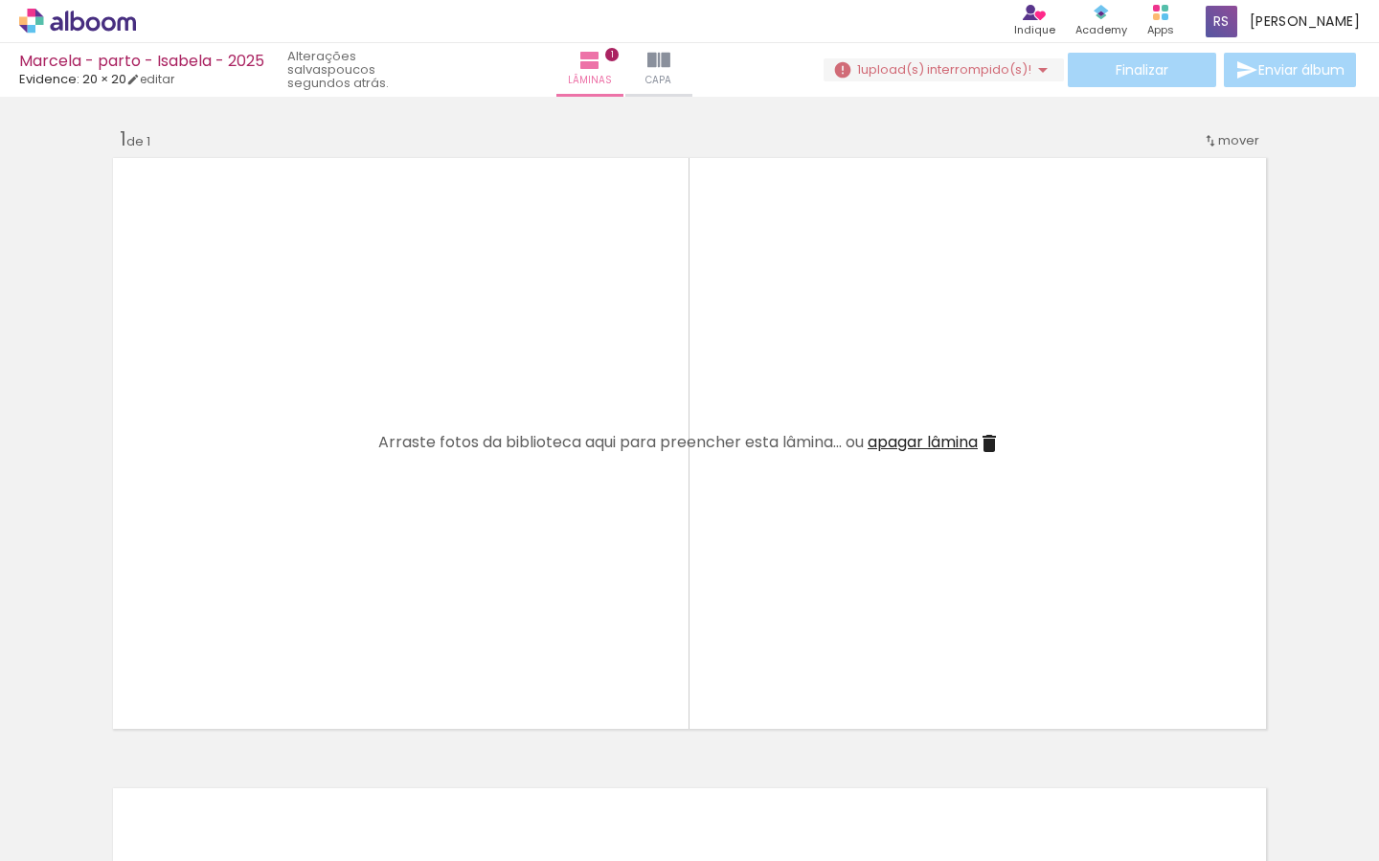
click at [1033, 70] on iron-icon at bounding box center [1042, 69] width 23 height 23
click at [1157, 758] on iron-icon at bounding box center [1152, 758] width 20 height 20
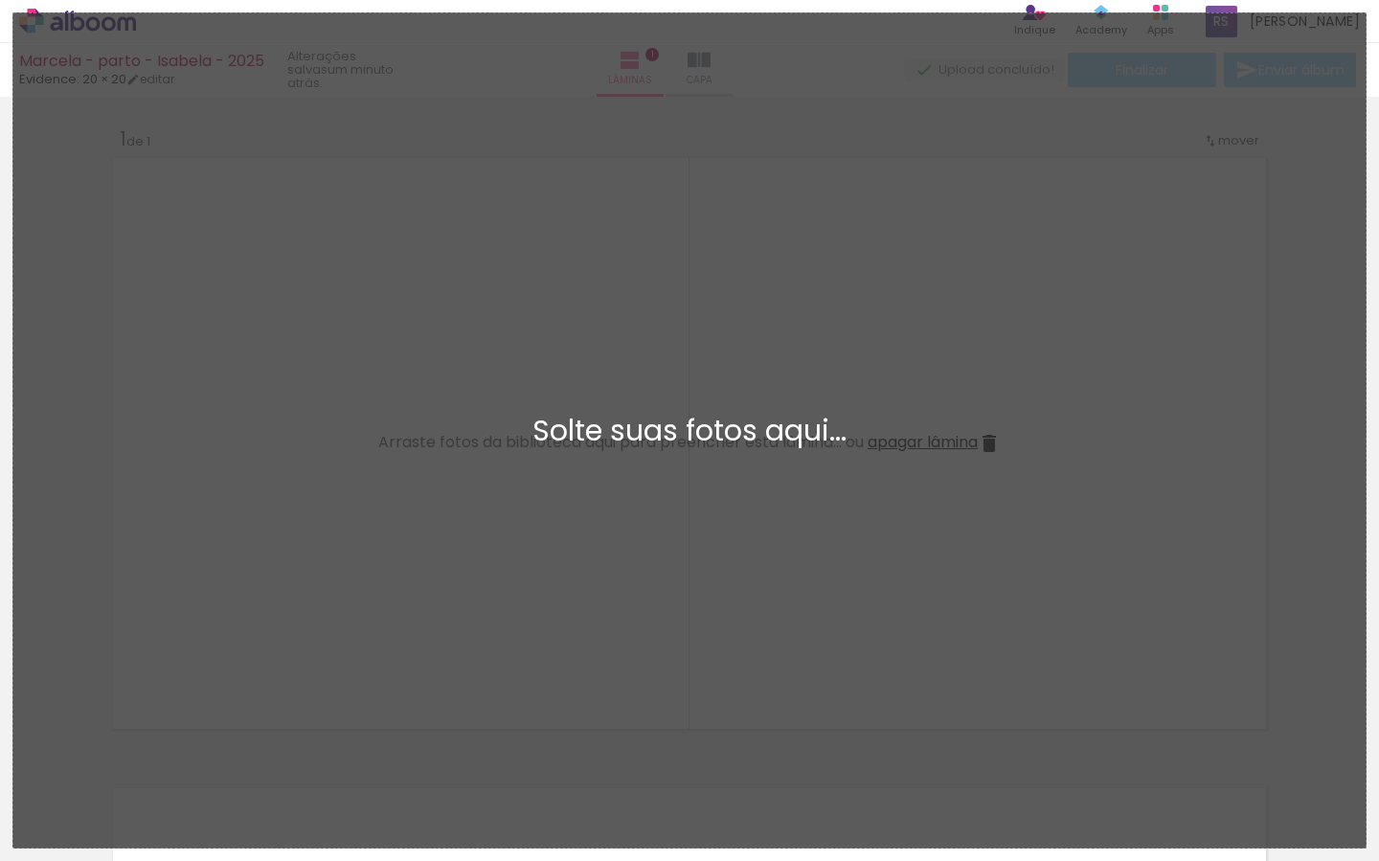
scroll to position [0, 0]
